Goal: Task Accomplishment & Management: Use online tool/utility

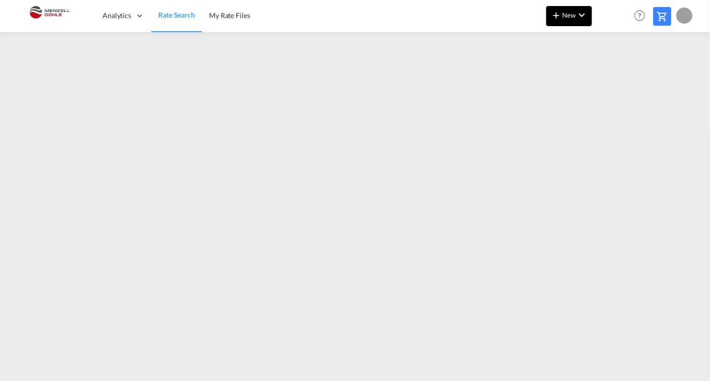
click at [582, 18] on md-icon "icon-chevron-down" at bounding box center [582, 15] width 12 height 12
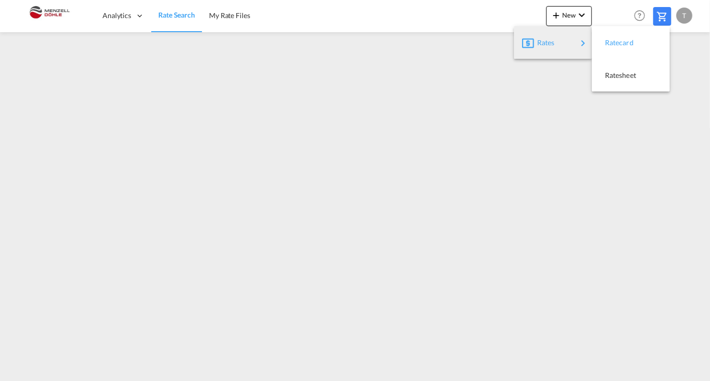
click at [616, 44] on span "Ratecard" at bounding box center [610, 43] width 11 height 20
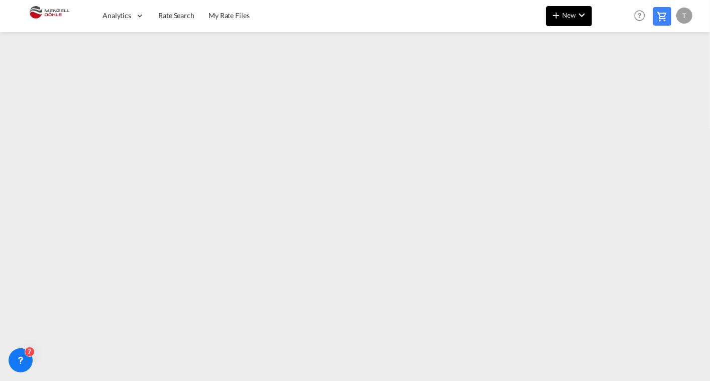
click at [570, 21] on button "New" at bounding box center [569, 16] width 46 height 20
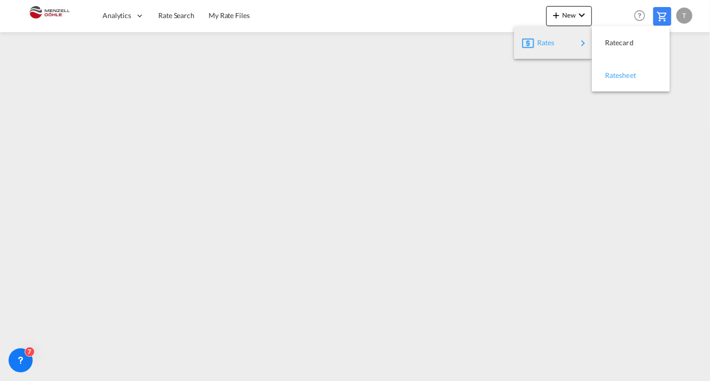
click at [611, 78] on span "Ratesheet" at bounding box center [610, 75] width 11 height 20
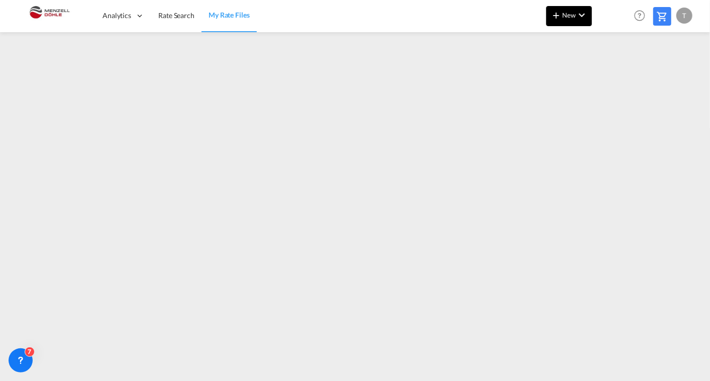
click at [579, 13] on md-icon "icon-chevron-down" at bounding box center [582, 15] width 12 height 12
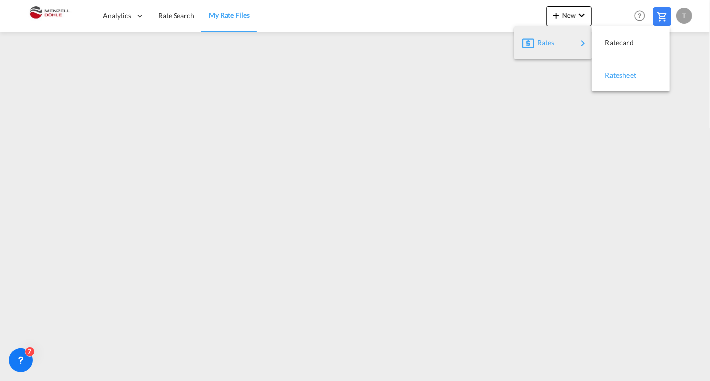
click at [609, 73] on span "Ratesheet" at bounding box center [610, 75] width 11 height 20
